Goal: Information Seeking & Learning: Check status

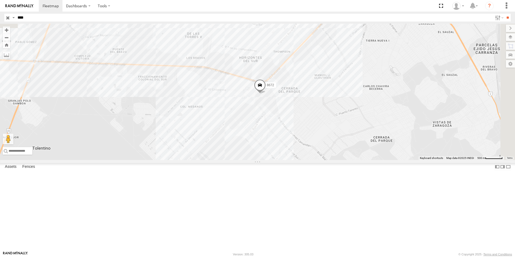
drag, startPoint x: 25, startPoint y: 16, endPoint x: 20, endPoint y: 16, distance: 4.9
click at [20, 16] on input "****" at bounding box center [253, 18] width 477 height 8
type input "****"
click at [505, 14] on input "**" at bounding box center [508, 18] width 6 height 8
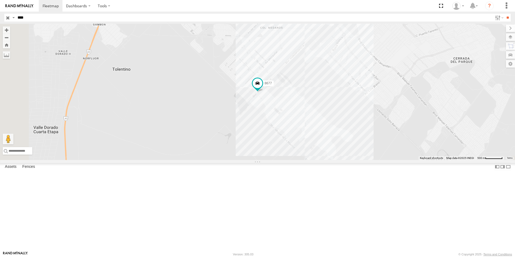
click at [0, 0] on div "8677 FLEX SUR LOCALES" at bounding box center [0, 0] width 0 height 0
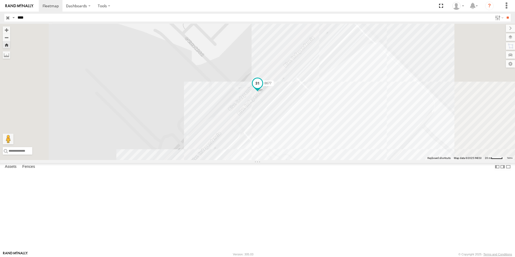
click at [262, 88] on span at bounding box center [258, 83] width 10 height 10
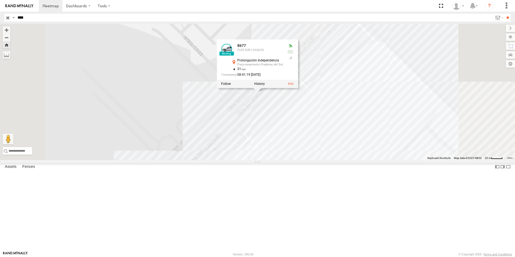
drag, startPoint x: 261, startPoint y: 64, endPoint x: 265, endPoint y: 65, distance: 3.9
click at [261, 64] on div "8677 8677 FLEX SUR LOCALES Prolongación Independencia Fraccionamiento Praderas …" at bounding box center [257, 92] width 515 height 136
click at [465, 58] on div "8677 8677 FLEX SUR LOCALES Prolongación Independencia Fraccionamiento Praderas …" at bounding box center [257, 92] width 515 height 136
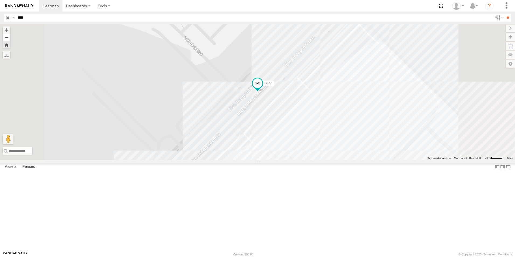
click at [10, 38] on button "Zoom out" at bounding box center [7, 38] width 8 height 8
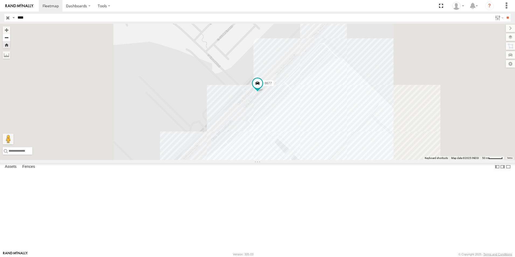
click at [10, 38] on button "Zoom out" at bounding box center [7, 38] width 8 height 8
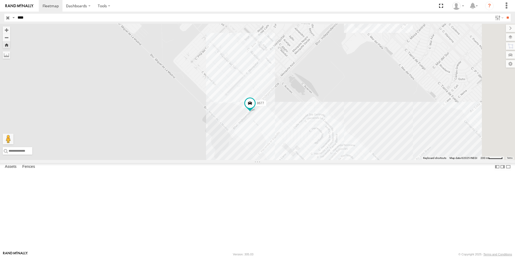
drag, startPoint x: 408, startPoint y: 91, endPoint x: 387, endPoint y: 129, distance: 43.0
click at [388, 129] on div "8677" at bounding box center [257, 92] width 515 height 136
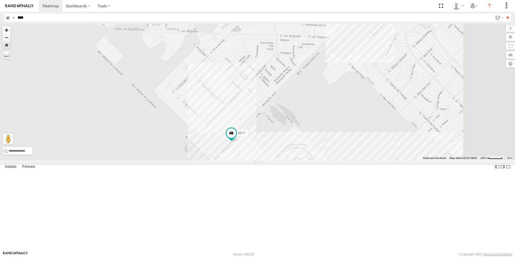
click at [10, 29] on button "Zoom in" at bounding box center [7, 29] width 8 height 7
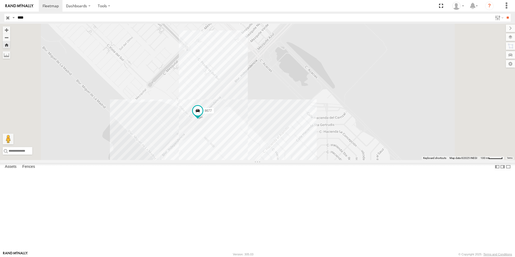
drag, startPoint x: 304, startPoint y: 182, endPoint x: 296, endPoint y: 109, distance: 72.6
click at [296, 109] on div "8677" at bounding box center [257, 92] width 515 height 136
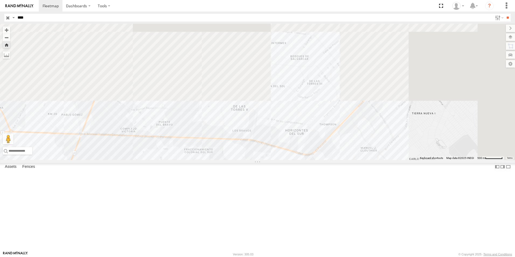
drag, startPoint x: 470, startPoint y: 77, endPoint x: 426, endPoint y: 245, distance: 173.7
click at [426, 160] on div at bounding box center [257, 92] width 515 height 136
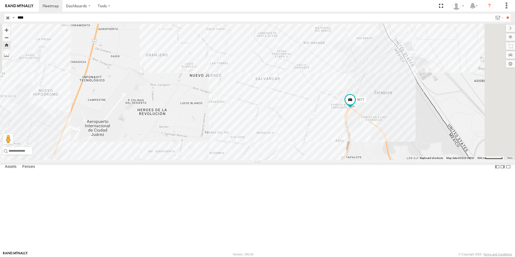
drag, startPoint x: 515, startPoint y: 87, endPoint x: 443, endPoint y: 183, distance: 119.3
click at [459, 160] on div "8677" at bounding box center [257, 92] width 515 height 136
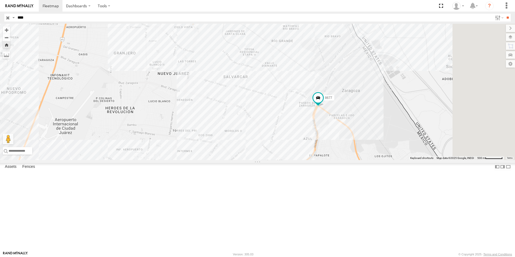
drag, startPoint x: 356, startPoint y: 115, endPoint x: 329, endPoint y: 110, distance: 27.4
click at [332, 110] on div "8677" at bounding box center [257, 92] width 515 height 136
